Goal: Understand process/instructions: Learn how to perform a task or action

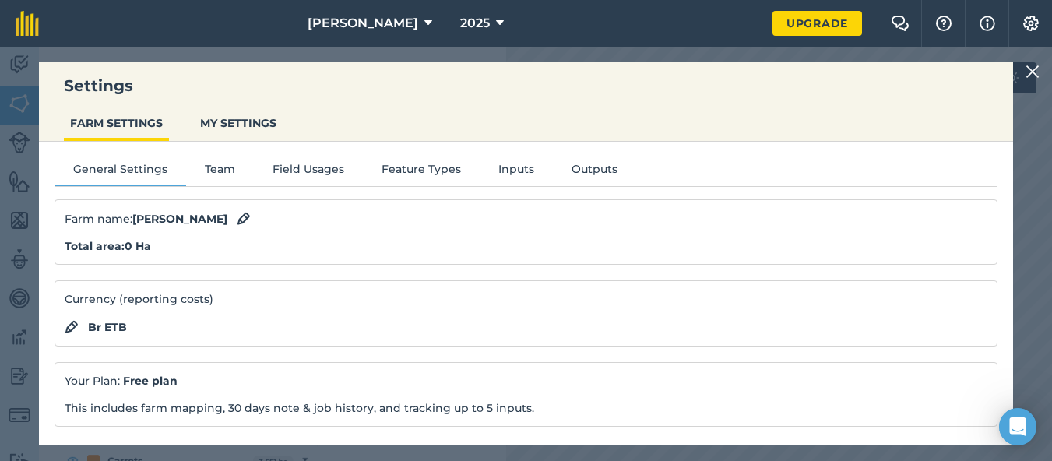
click at [1039, 70] on img at bounding box center [1032, 71] width 14 height 19
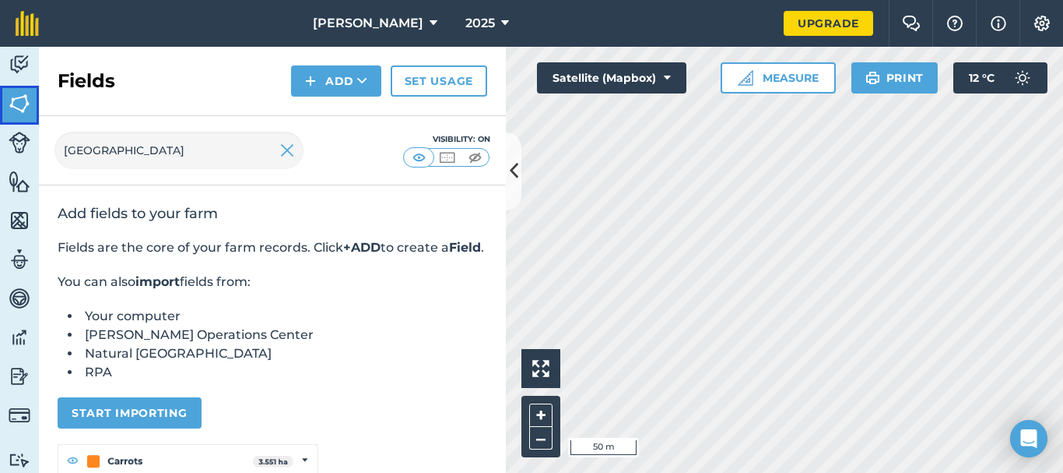
click at [26, 103] on img at bounding box center [20, 103] width 22 height 23
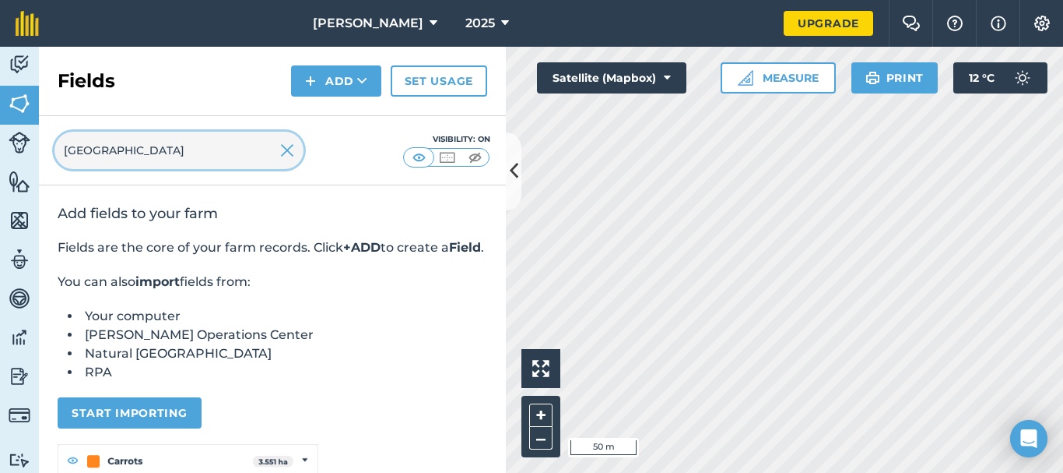
click at [255, 164] on input "[GEOGRAPHIC_DATA]" at bounding box center [178, 150] width 249 height 37
click at [540, 436] on button "–" at bounding box center [540, 438] width 23 height 23
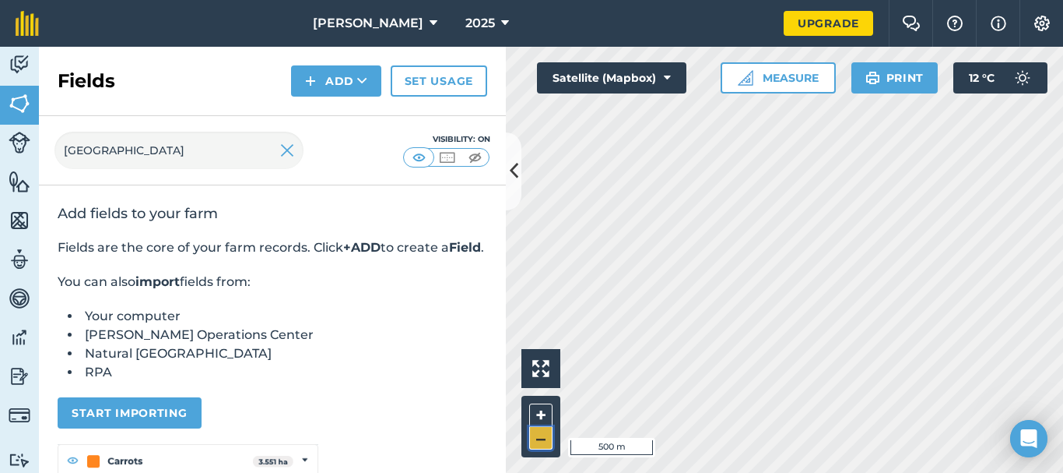
click at [540, 436] on button "–" at bounding box center [540, 438] width 23 height 23
click at [547, 413] on button "+" at bounding box center [540, 414] width 23 height 23
click at [285, 153] on img at bounding box center [287, 150] width 14 height 19
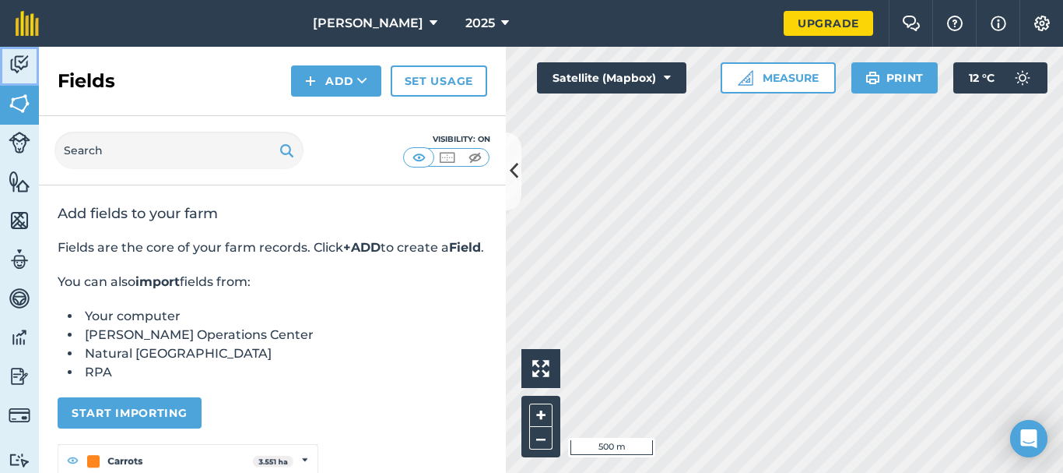
click at [12, 63] on img at bounding box center [20, 64] width 22 height 23
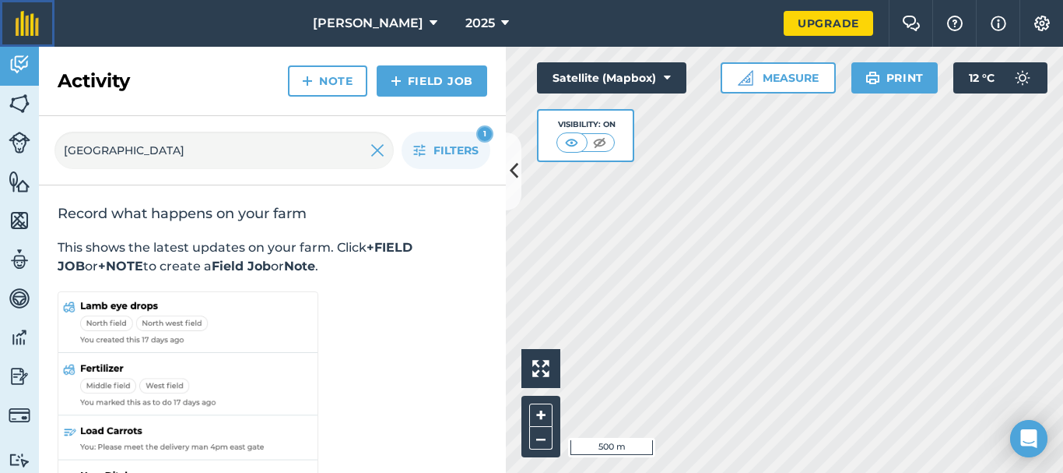
click at [30, 18] on img at bounding box center [27, 23] width 23 height 25
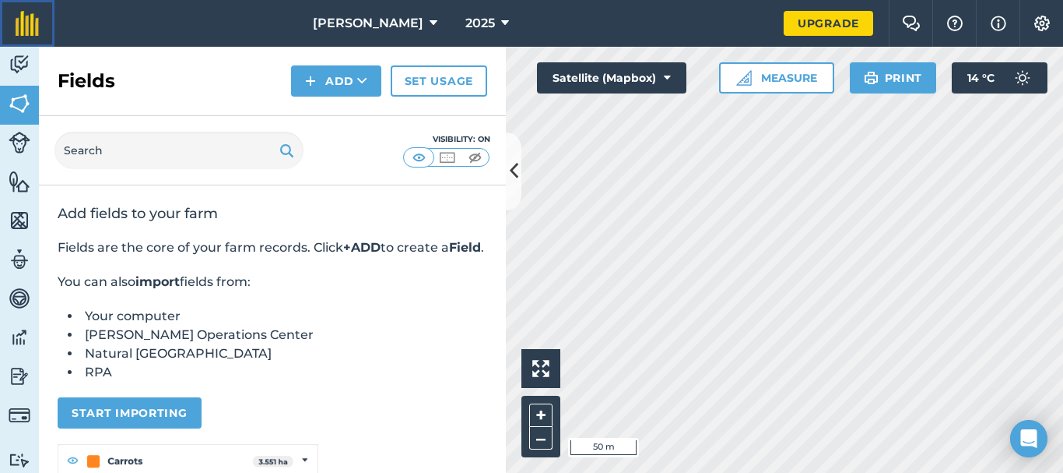
click at [28, 19] on img at bounding box center [27, 23] width 23 height 25
click at [796, 78] on button "Measure" at bounding box center [776, 77] width 115 height 31
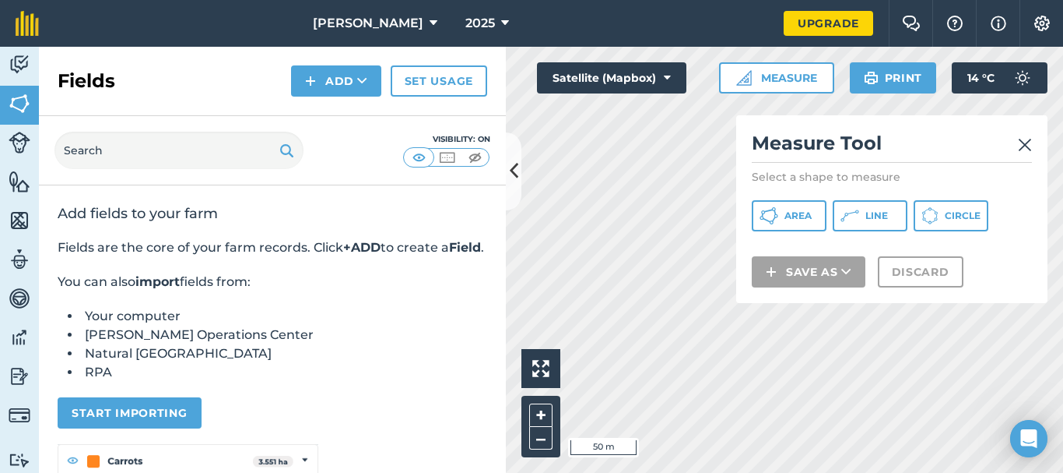
click at [1028, 139] on img at bounding box center [1025, 144] width 14 height 19
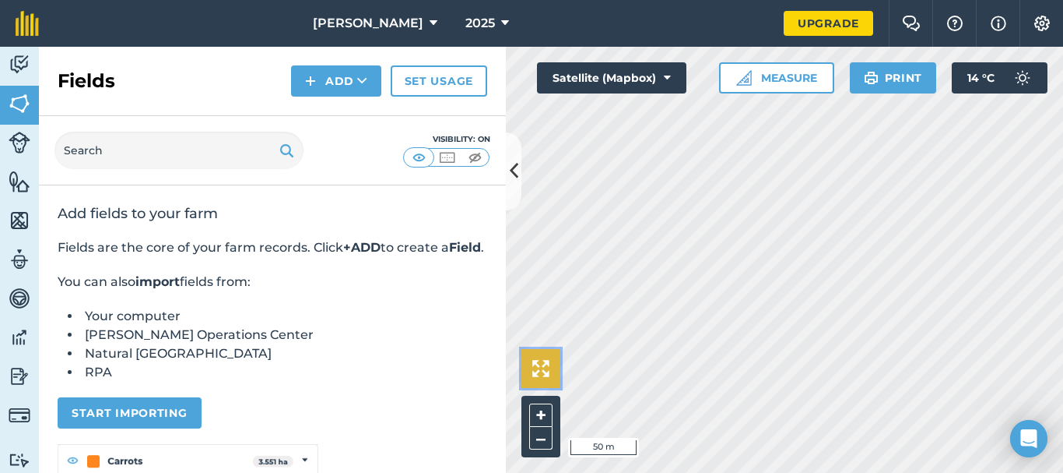
click at [541, 367] on img at bounding box center [540, 368] width 17 height 17
click at [1021, 448] on div "Open Intercom Messenger" at bounding box center [1029, 438] width 41 height 41
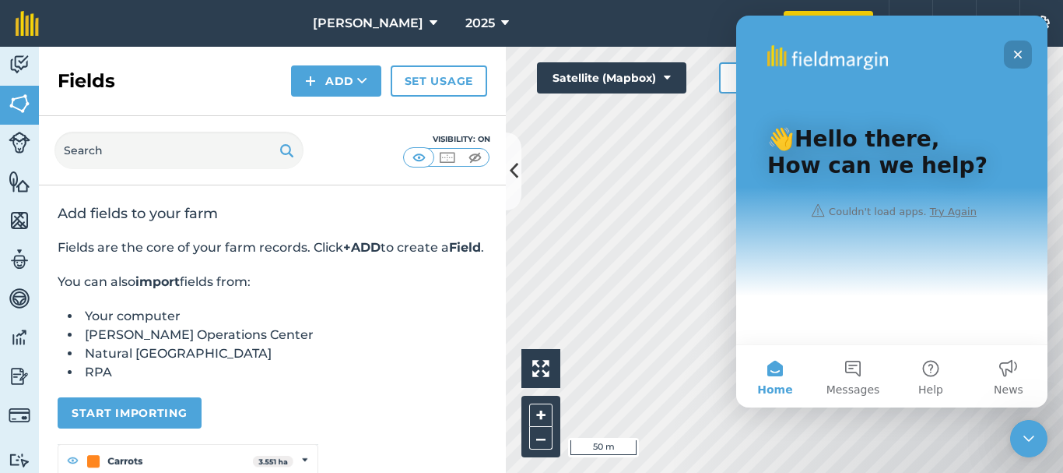
click at [1016, 53] on icon "Close" at bounding box center [1018, 55] width 9 height 9
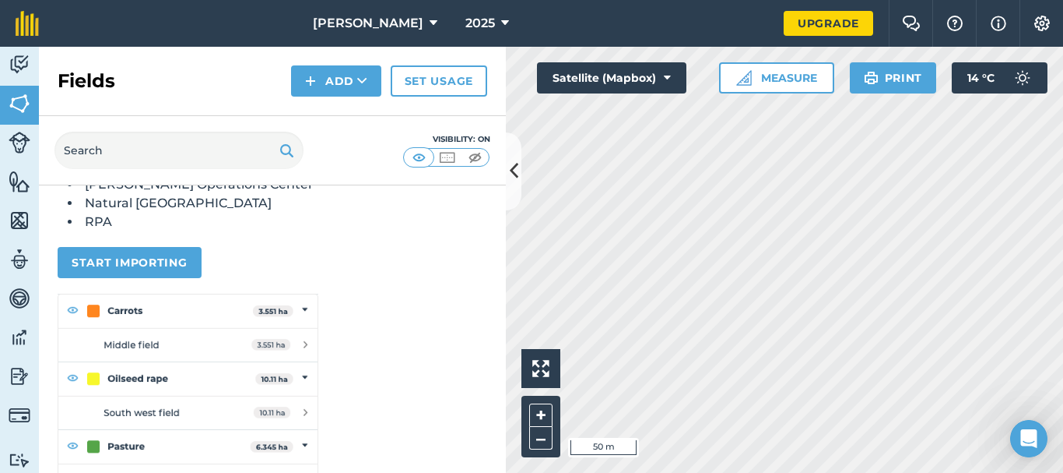
scroll to position [164, 0]
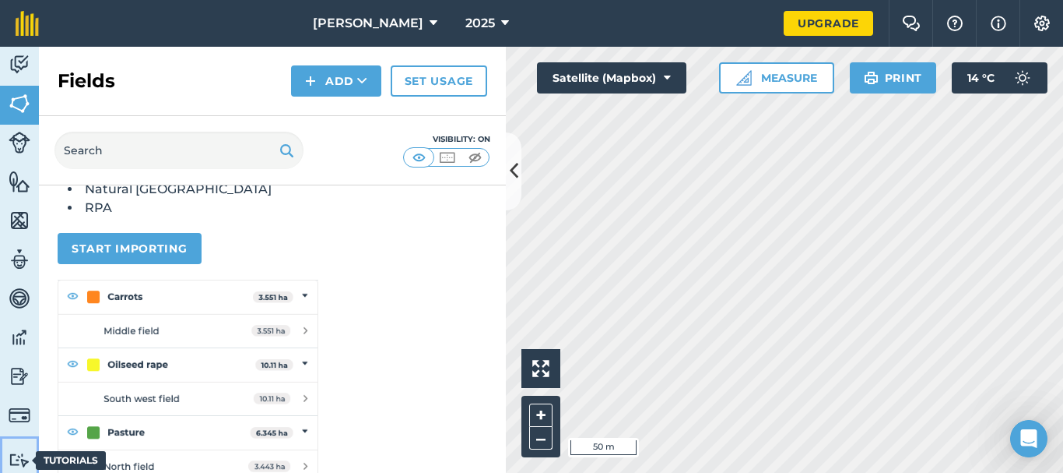
click at [15, 455] on img at bounding box center [20, 459] width 22 height 15
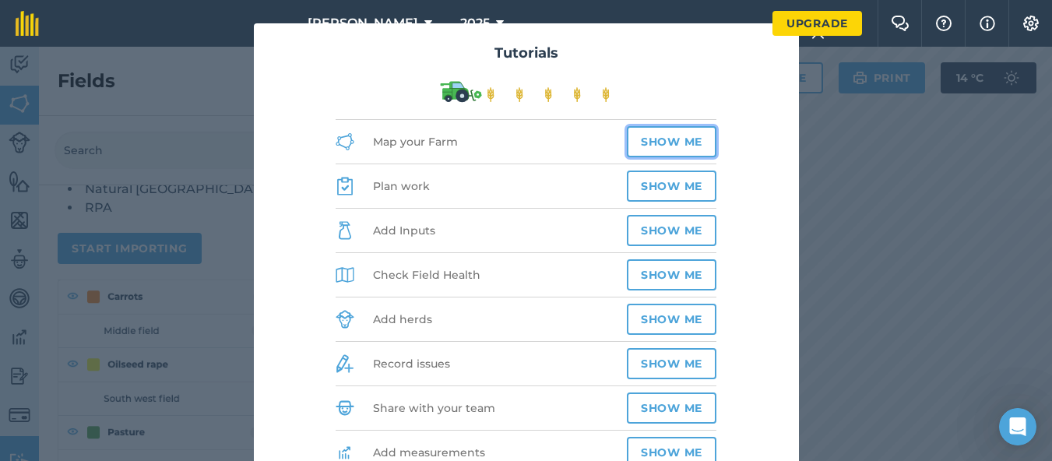
click at [668, 136] on button "Show me" at bounding box center [672, 141] width 90 height 31
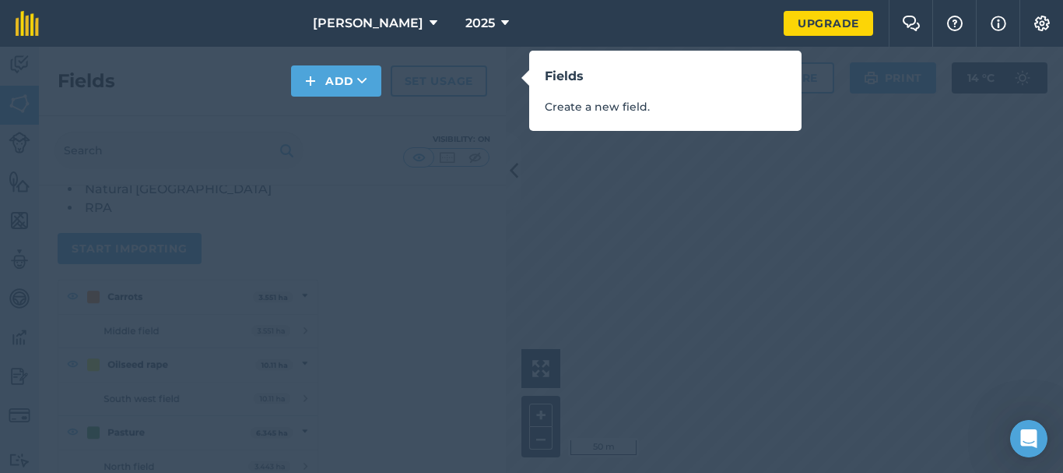
click at [635, 101] on p "Create a new field." at bounding box center [665, 106] width 241 height 17
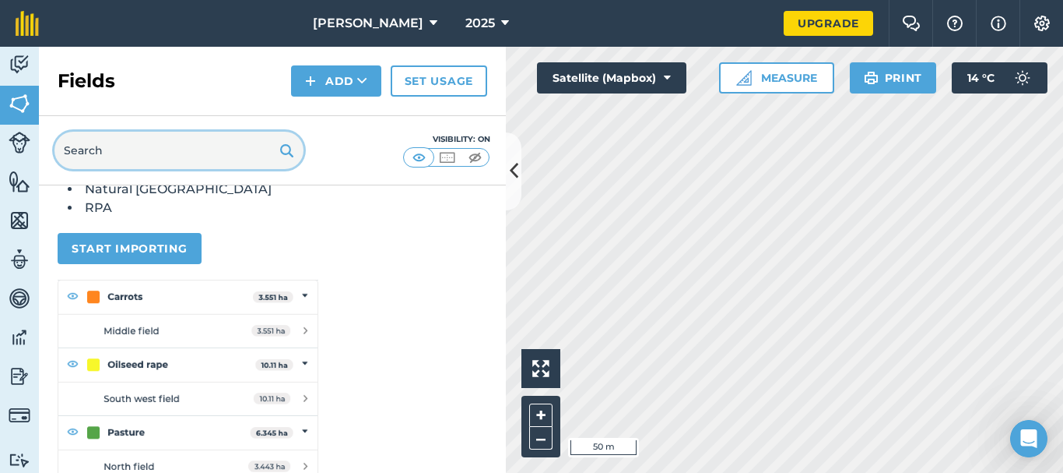
click at [206, 151] on input "text" at bounding box center [178, 150] width 249 height 37
paste input "[GEOGRAPHIC_DATA]"
type input "[GEOGRAPHIC_DATA]"
